Goal: Information Seeking & Learning: Learn about a topic

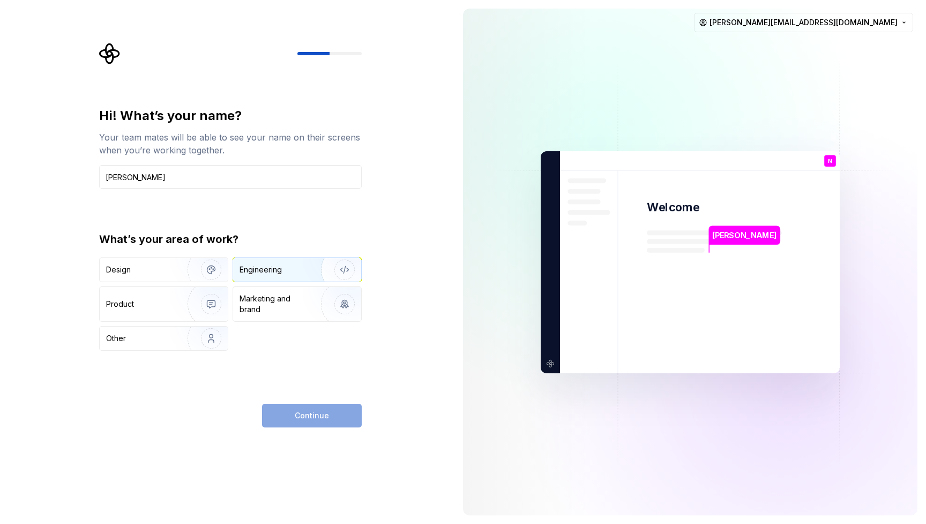
type input "[PERSON_NAME]"
click at [272, 263] on div "Engineering" at bounding box center [297, 270] width 128 height 24
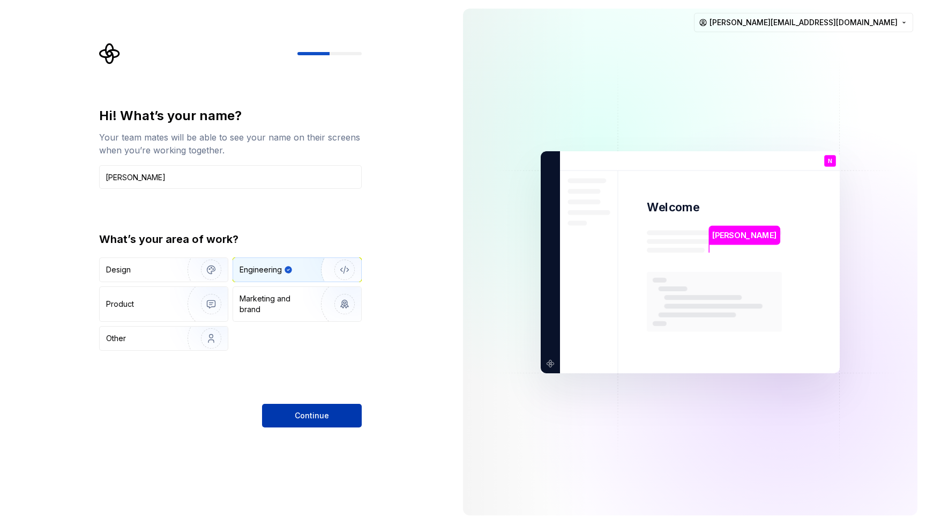
click at [339, 419] on button "Continue" at bounding box center [312, 416] width 100 height 24
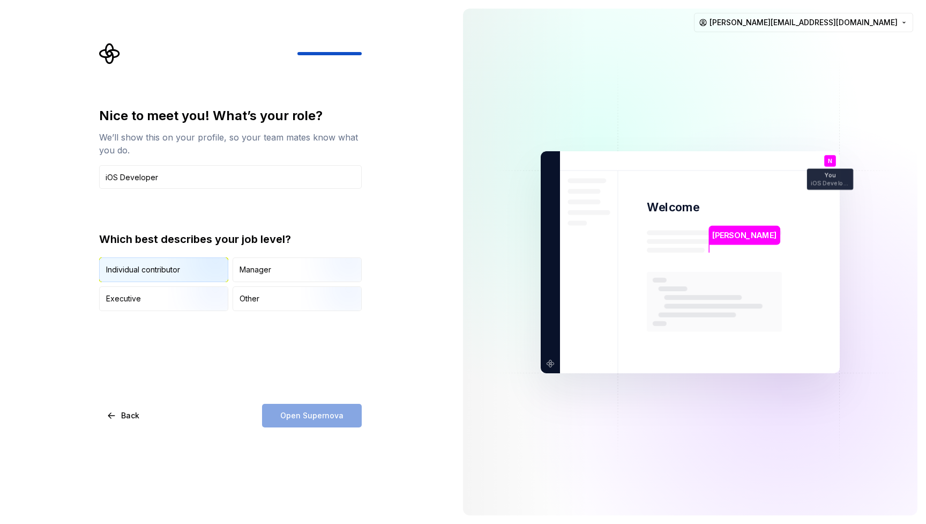
type input "iOS Developer"
click at [166, 276] on div "Individual contributor" at bounding box center [164, 270] width 128 height 24
click at [315, 417] on span "Open Supernova" at bounding box center [311, 415] width 63 height 11
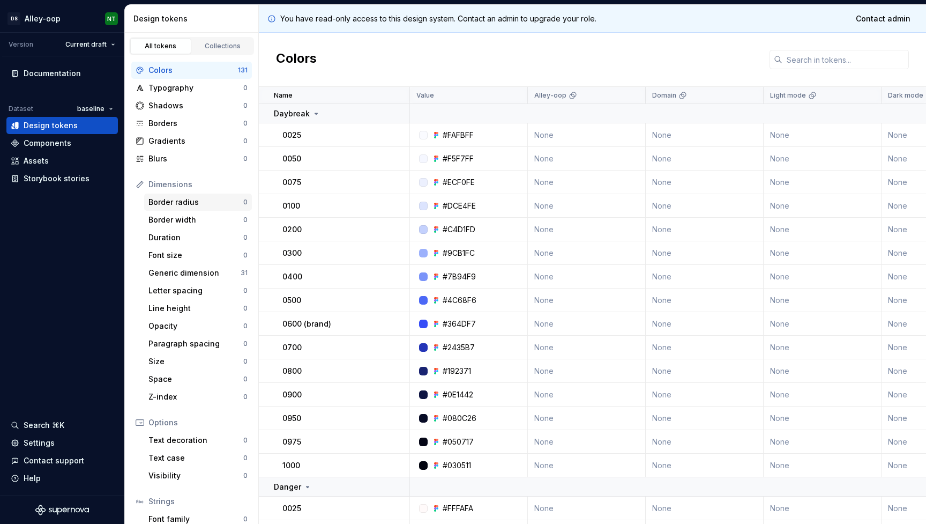
click at [173, 198] on div "Border radius" at bounding box center [196, 202] width 95 height 11
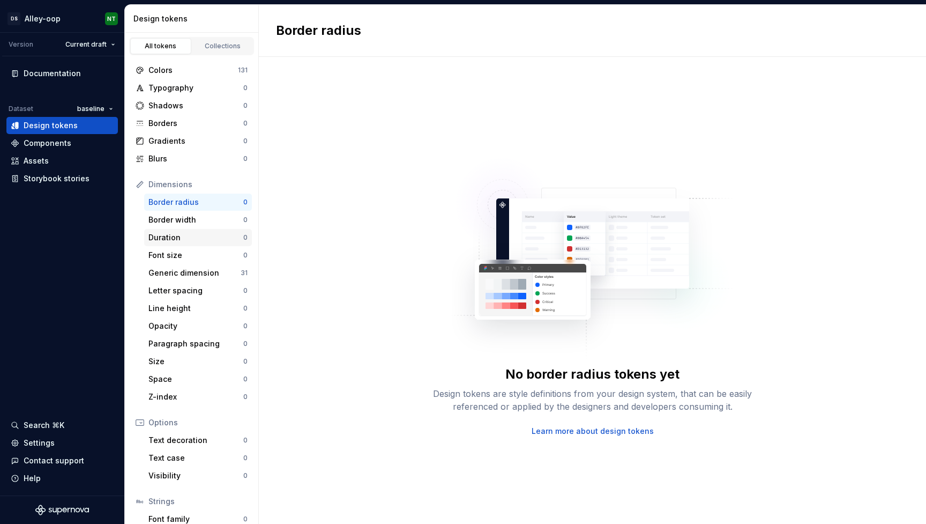
click at [182, 238] on div "Duration" at bounding box center [196, 237] width 95 height 11
click at [182, 282] on div "Letter spacing 0" at bounding box center [198, 290] width 108 height 17
click at [225, 67] on div "Colors" at bounding box center [194, 70] width 90 height 11
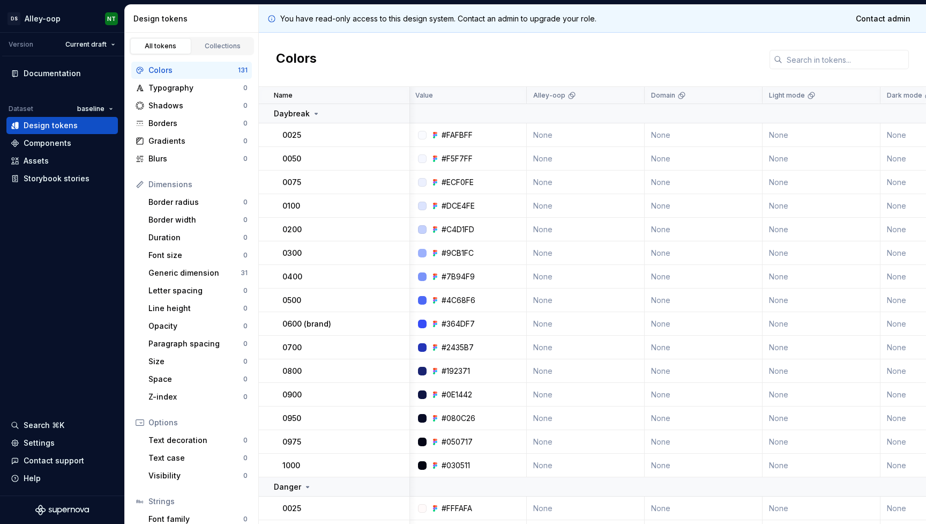
scroll to position [0, 1]
